Goal: Task Accomplishment & Management: Manage account settings

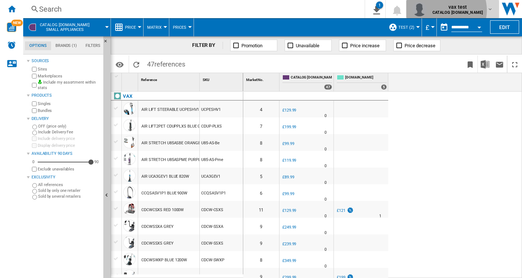
click at [463, 10] on b "CATALOG [DOMAIN_NAME]" at bounding box center [458, 12] width 50 height 5
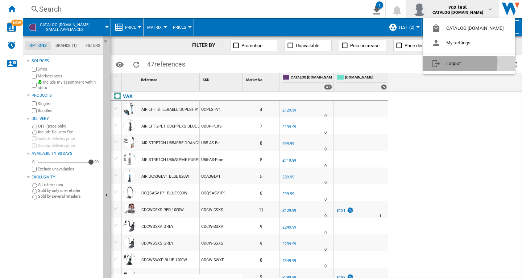
click at [451, 61] on button "Logout" at bounding box center [469, 63] width 92 height 15
